Goal: Navigation & Orientation: Find specific page/section

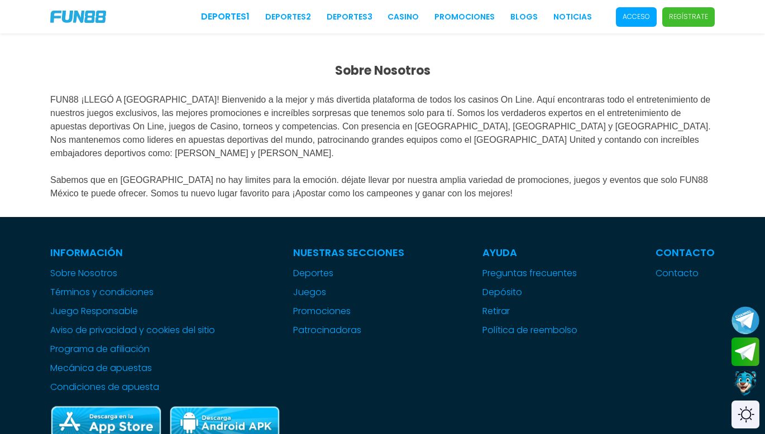
click link "Deportes 1" at bounding box center [225, 16] width 49 height 13
